Goal: Use online tool/utility

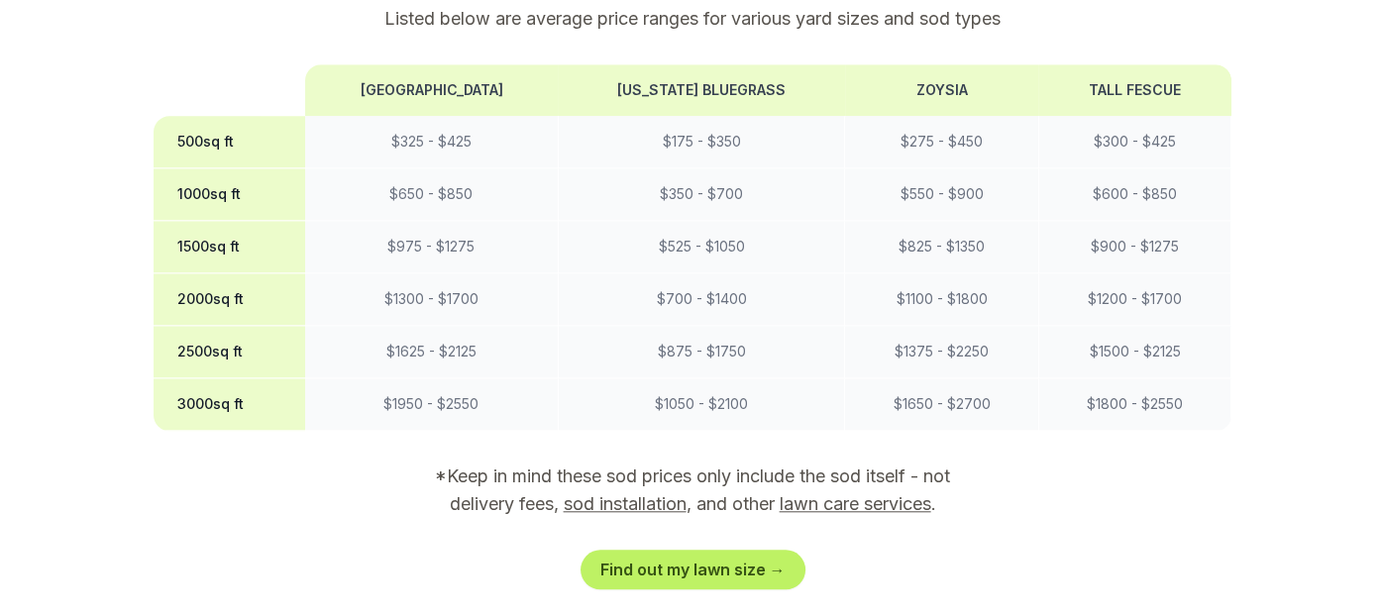
scroll to position [1882, 0]
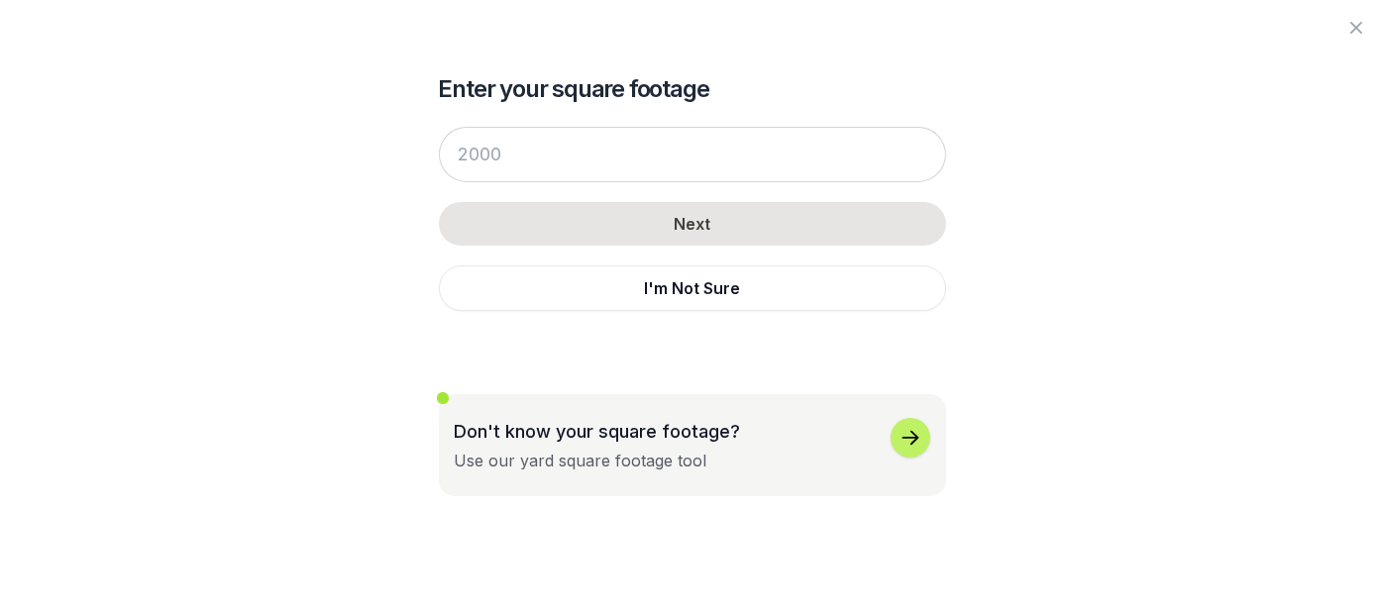
scroll to position [0, 0]
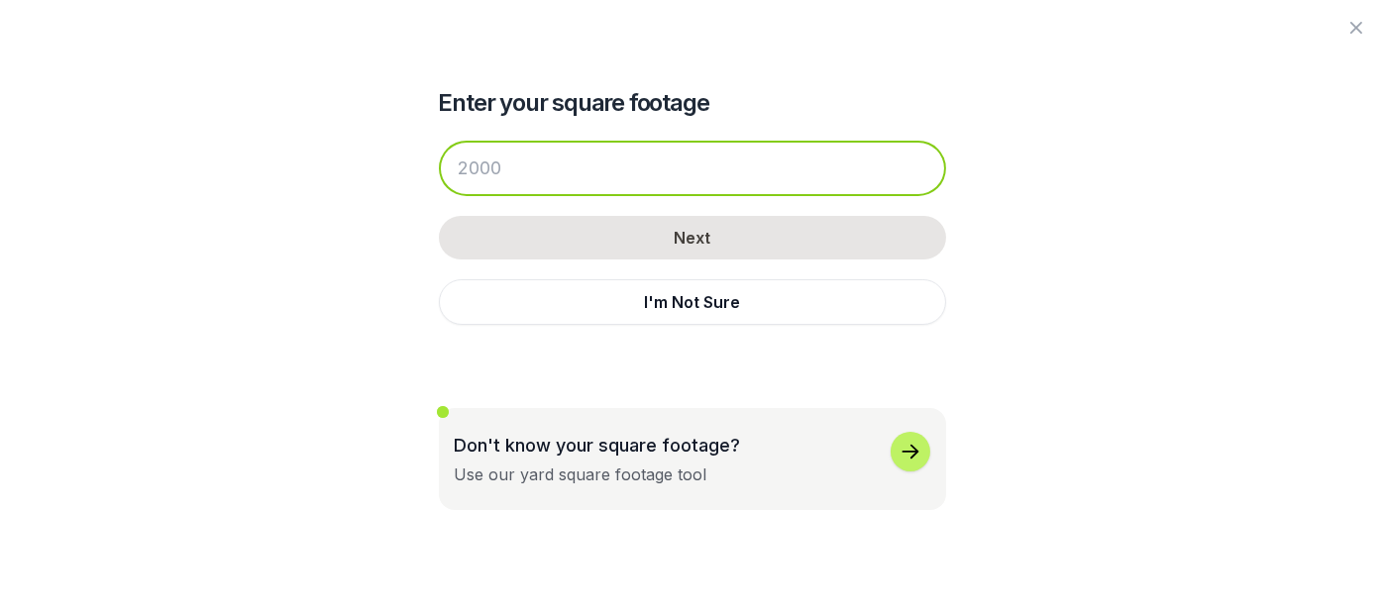
click at [439, 196] on input "number" at bounding box center [692, 168] width 507 height 55
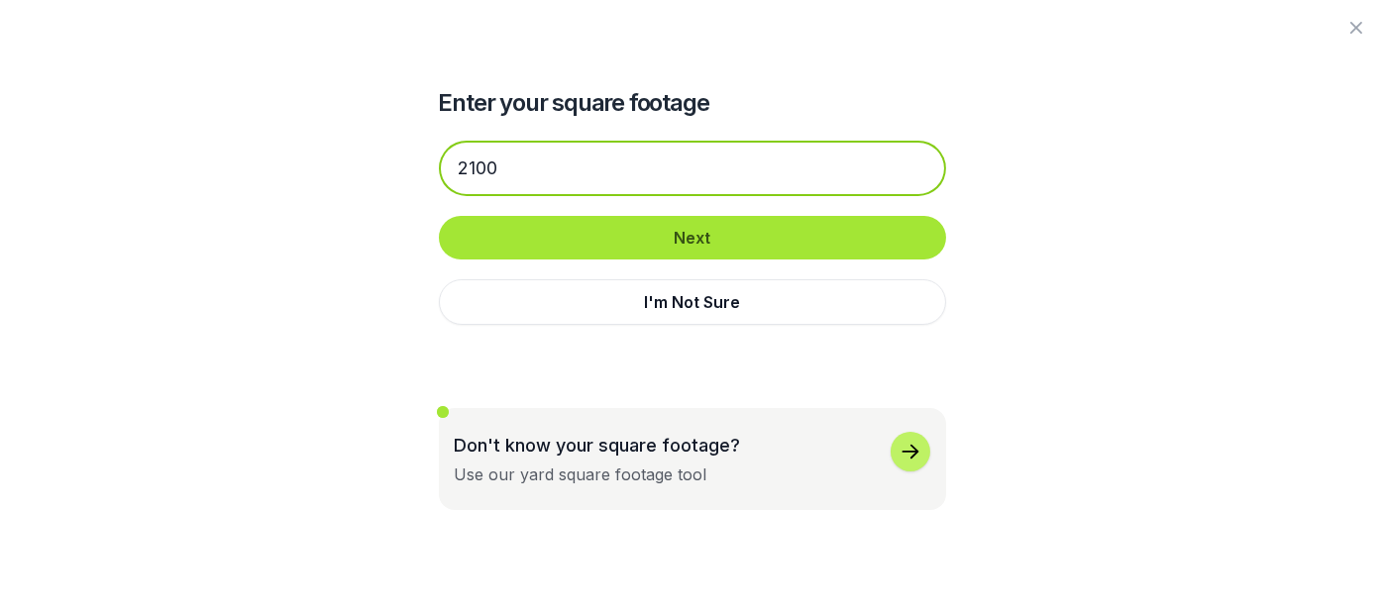
type input "2100"
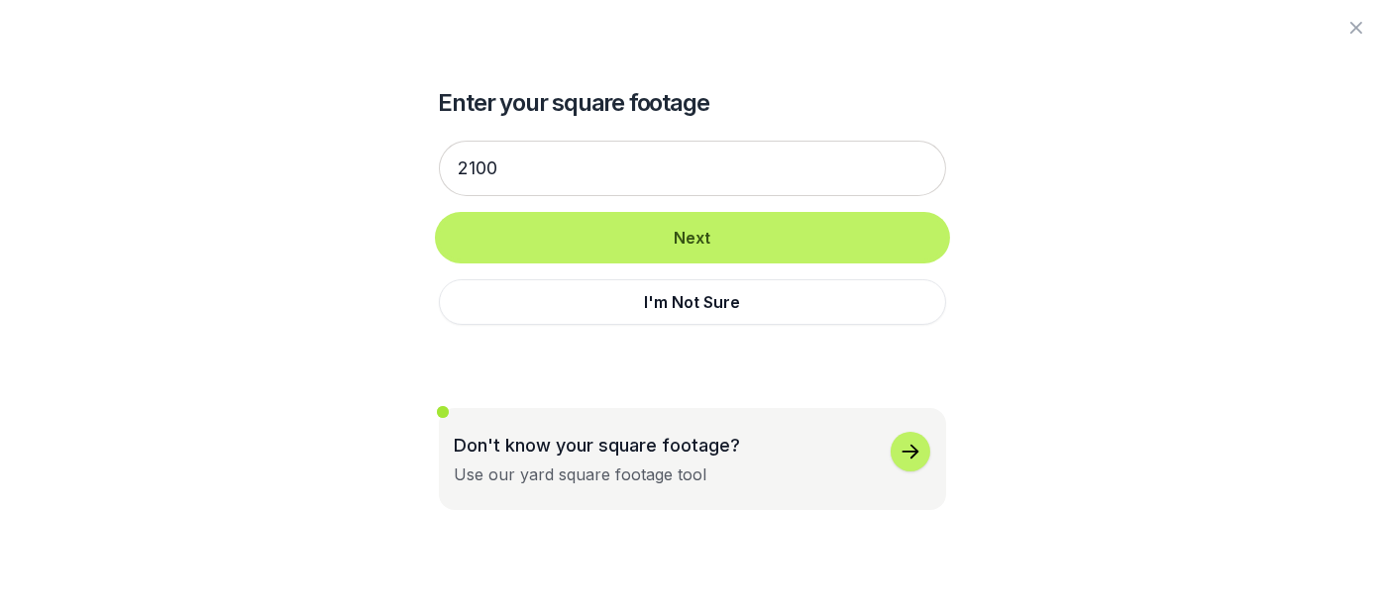
click at [701, 260] on button "Next" at bounding box center [692, 238] width 507 height 44
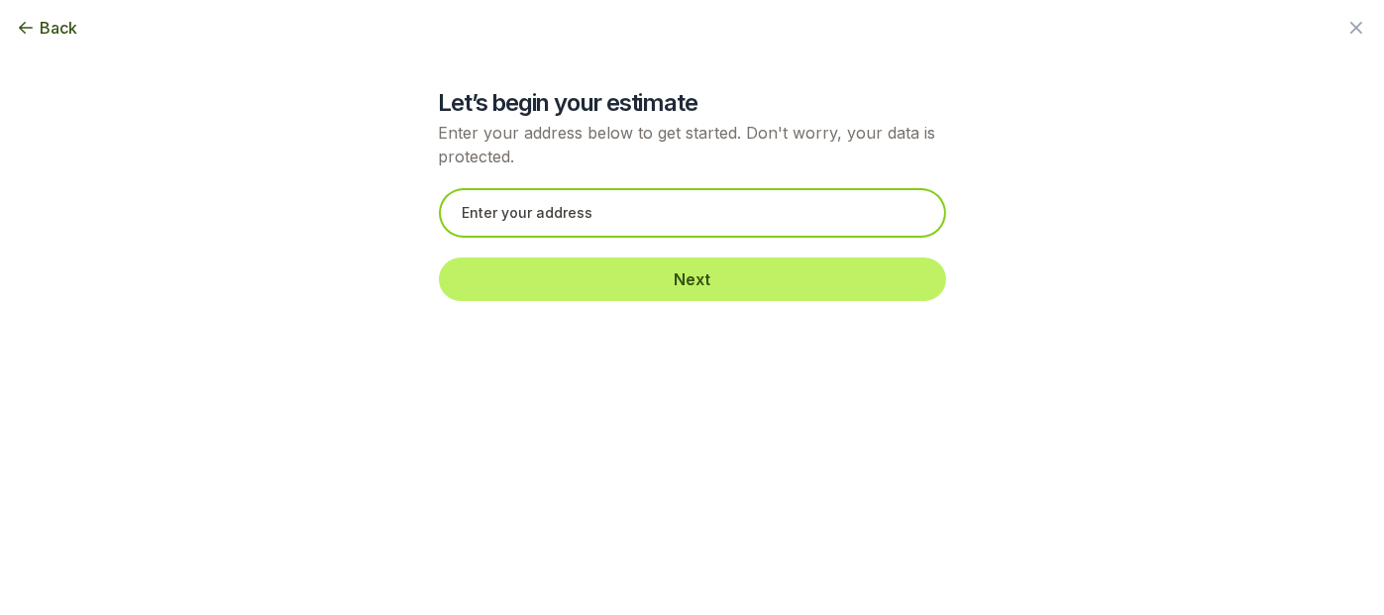
click at [475, 238] on input "text" at bounding box center [692, 213] width 507 height 50
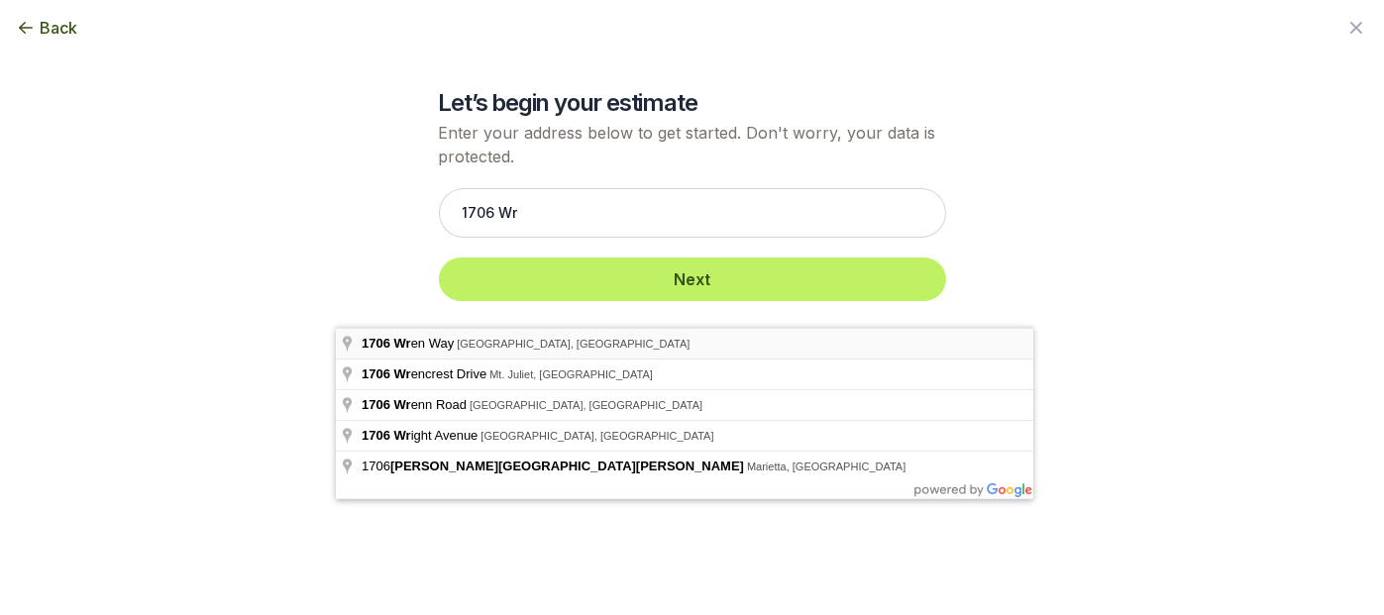
type input "[STREET_ADDRESS][PERSON_NAME]"
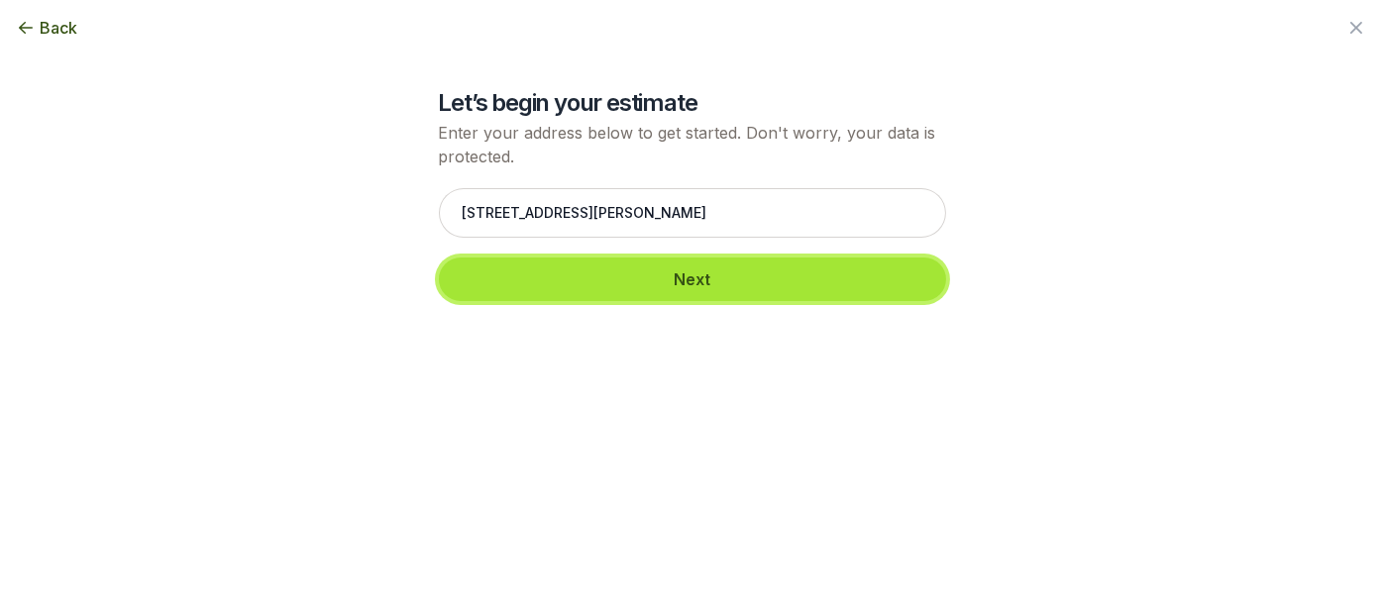
click at [790, 301] on button "Next" at bounding box center [692, 280] width 507 height 44
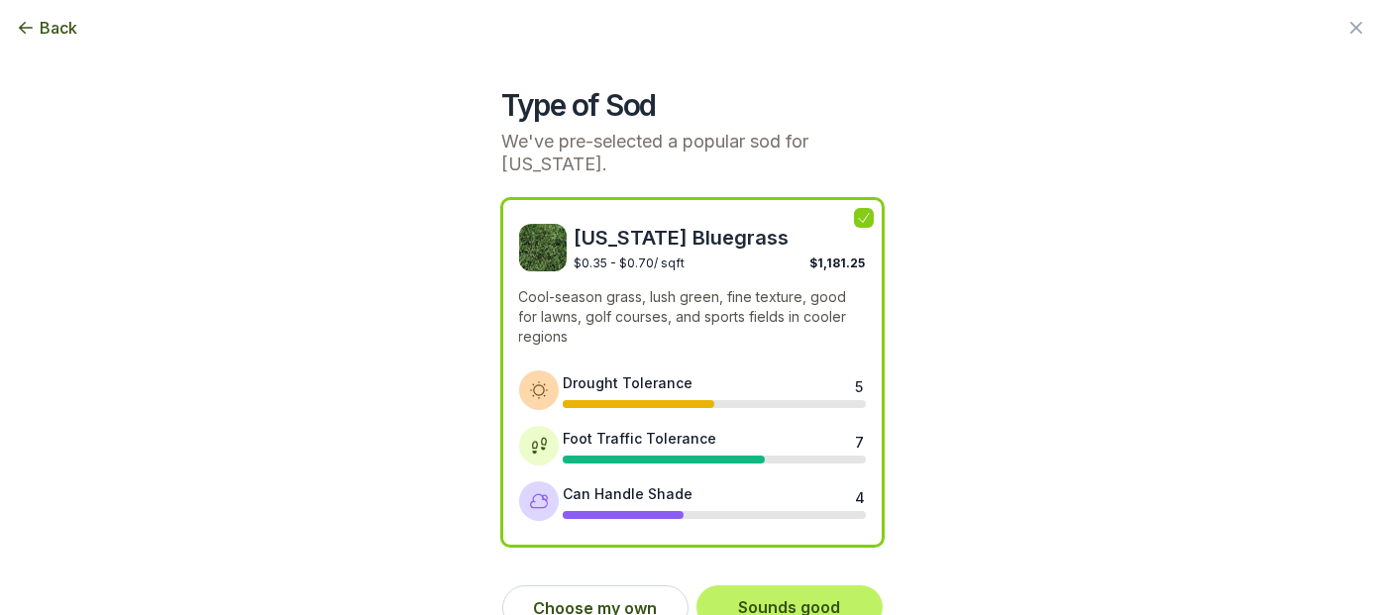
click at [36, 32] on icon "button" at bounding box center [26, 28] width 20 height 20
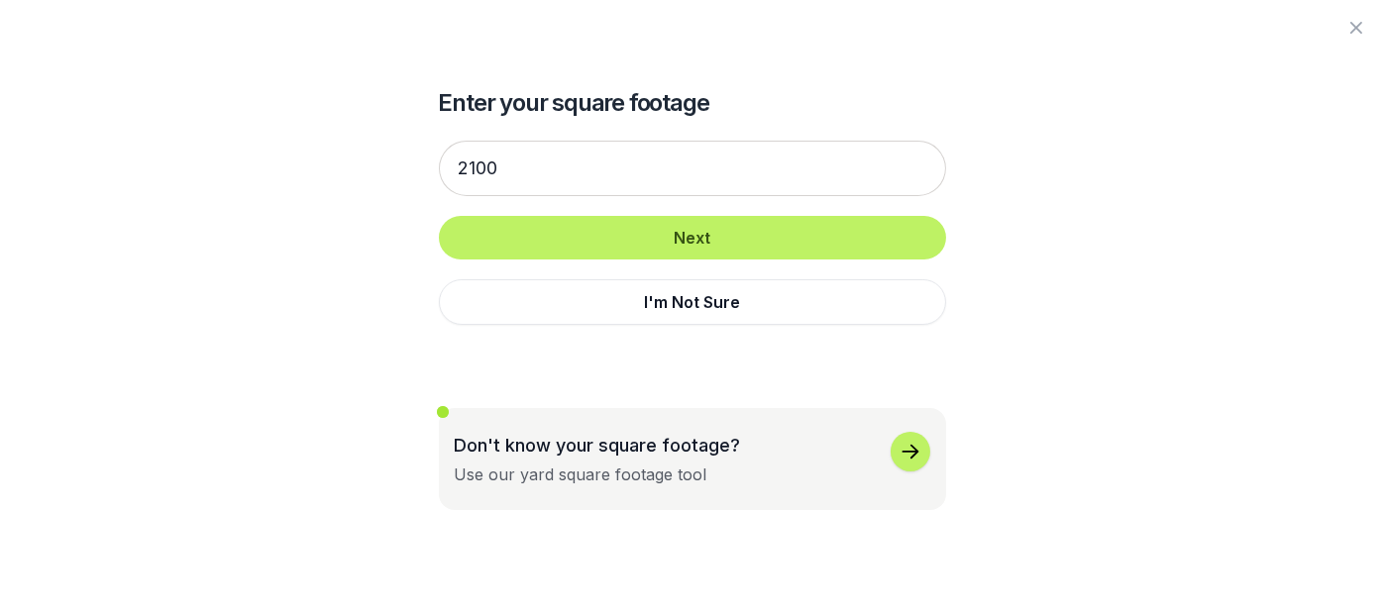
click at [42, 39] on div at bounding box center [692, 27] width 1384 height 55
